Goal: Information Seeking & Learning: Learn about a topic

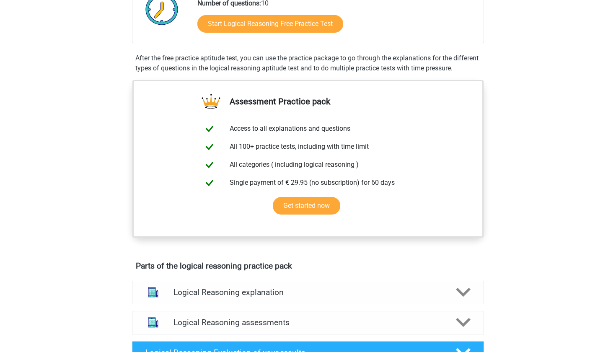
scroll to position [256, 0]
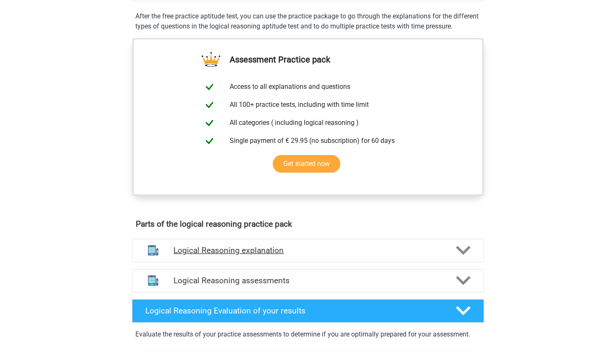
click at [252, 255] on div "Logical Reasoning explanation" at bounding box center [308, 250] width 352 height 23
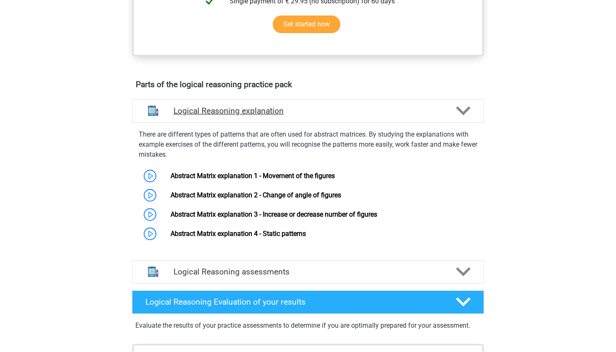
scroll to position [438, 0]
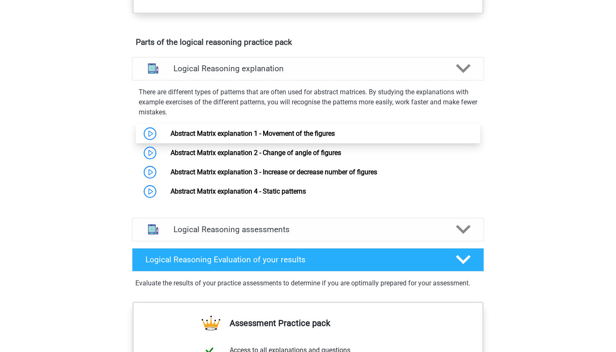
click at [171, 138] on link "Abstract Matrix explanation 1 - Movement of the figures" at bounding box center [253, 134] width 164 height 8
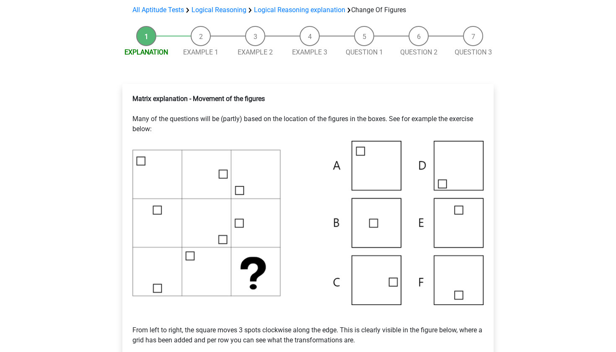
scroll to position [81, 0]
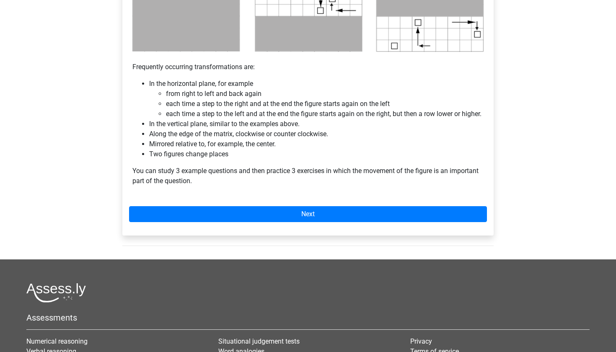
scroll to position [504, 0]
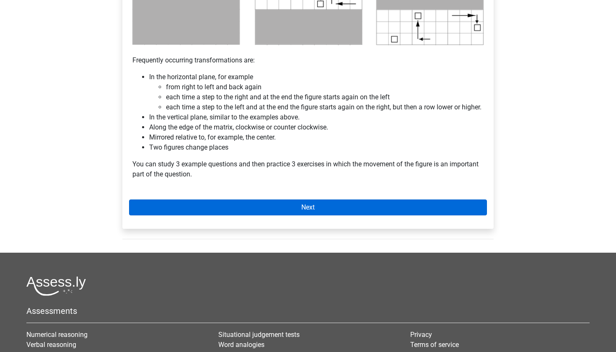
click at [349, 216] on link "Next" at bounding box center [308, 208] width 358 height 16
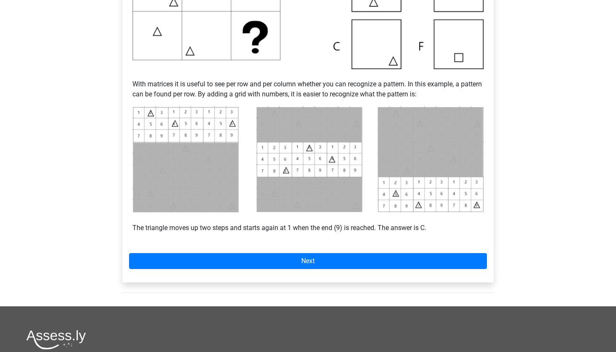
scroll to position [293, 0]
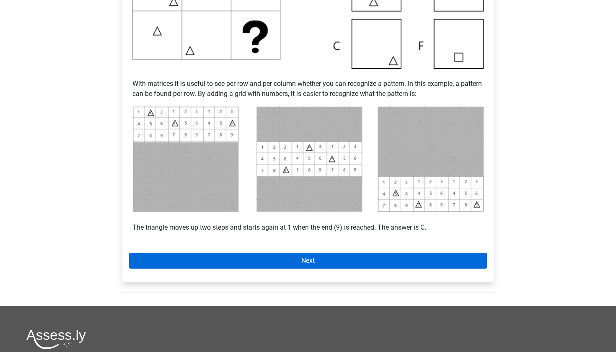
click at [268, 263] on link "Next" at bounding box center [308, 261] width 358 height 16
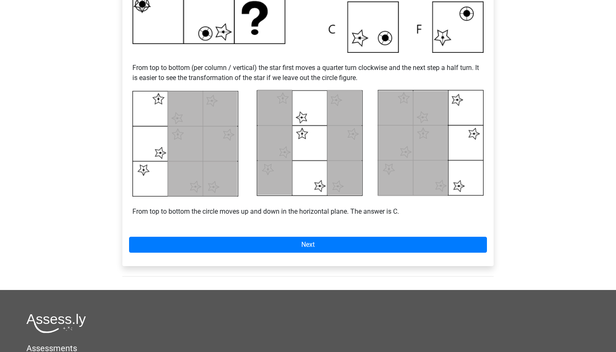
scroll to position [405, 0]
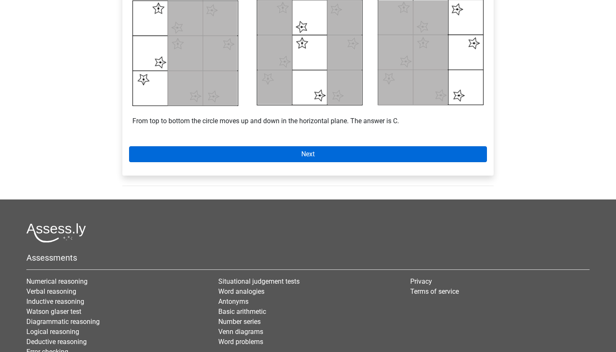
click at [403, 157] on link "Next" at bounding box center [308, 154] width 358 height 16
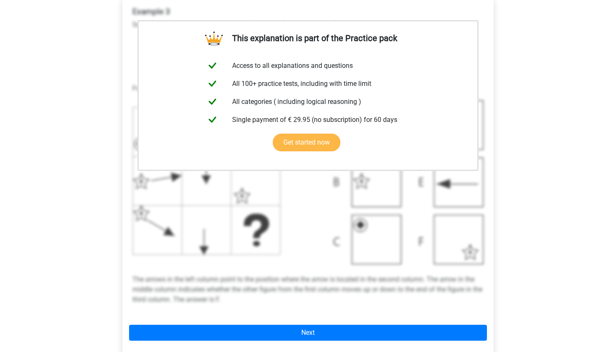
scroll to position [179, 0]
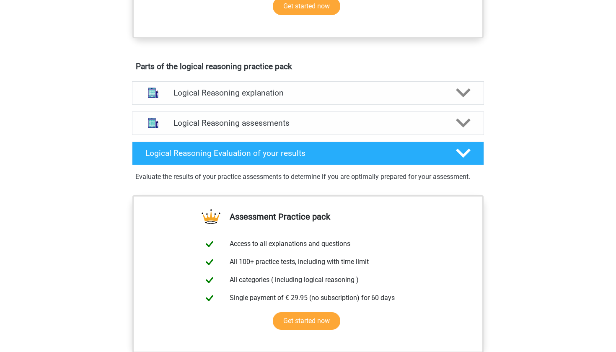
scroll to position [621, 0]
